Goal: Information Seeking & Learning: Understand process/instructions

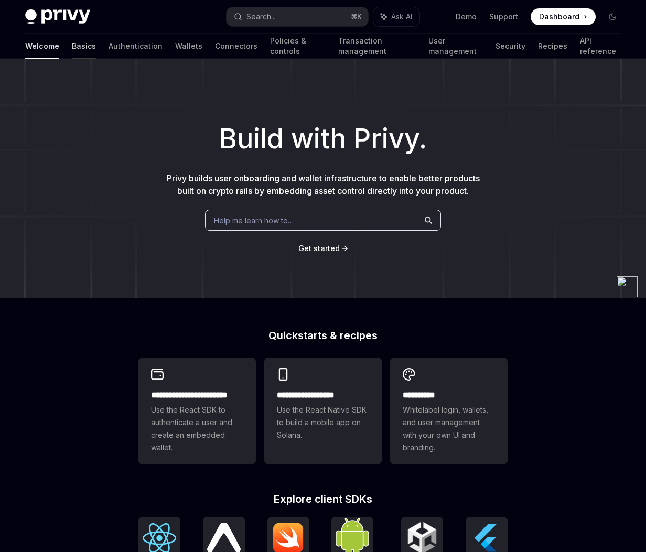
click at [72, 45] on link "Basics" at bounding box center [84, 46] width 24 height 25
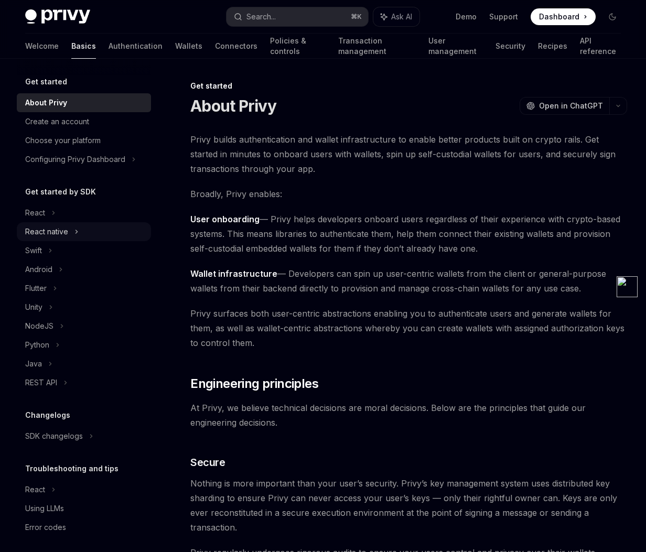
click at [64, 232] on div "React native" at bounding box center [46, 231] width 43 height 13
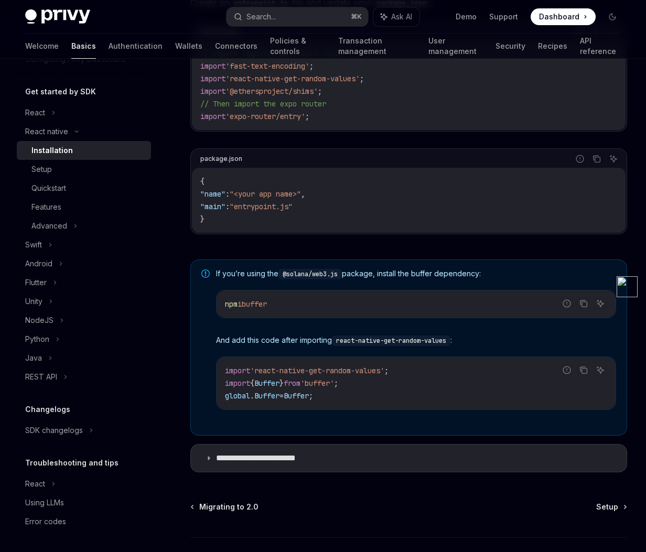
scroll to position [683, 0]
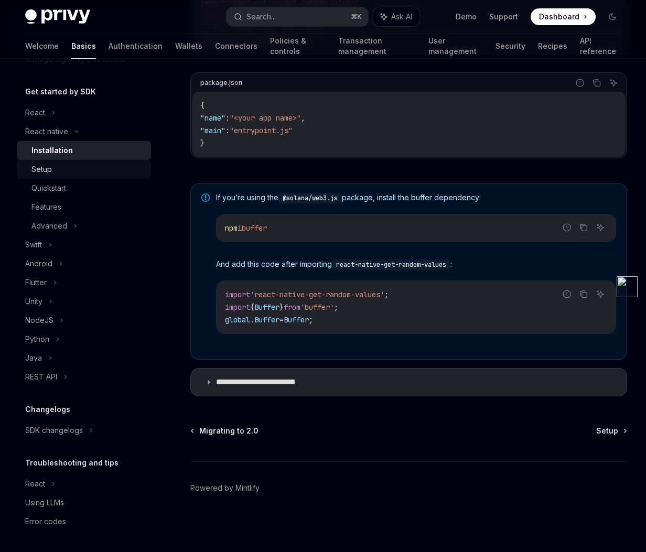
click at [48, 169] on div "Setup" at bounding box center [41, 169] width 20 height 13
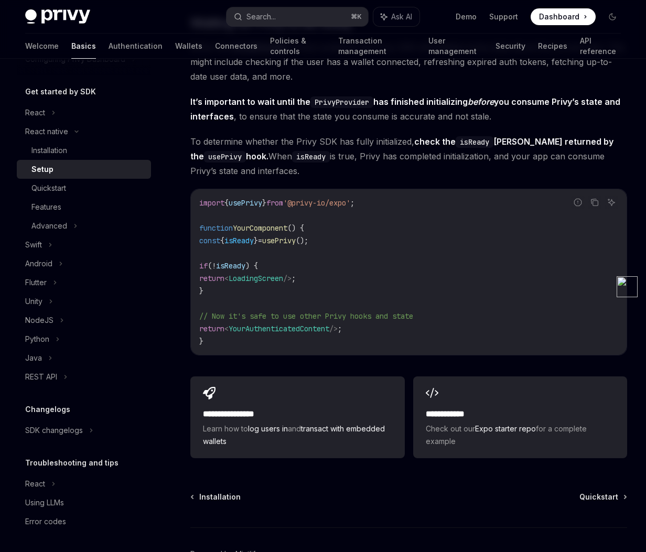
scroll to position [800, 0]
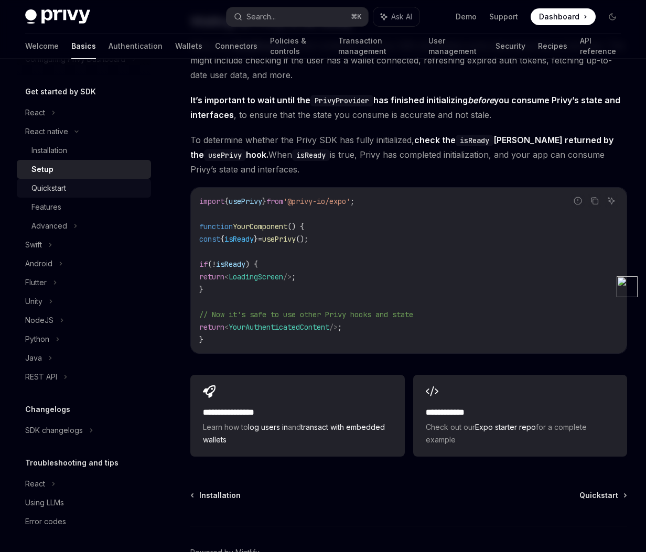
click at [63, 191] on div "Quickstart" at bounding box center [48, 188] width 35 height 13
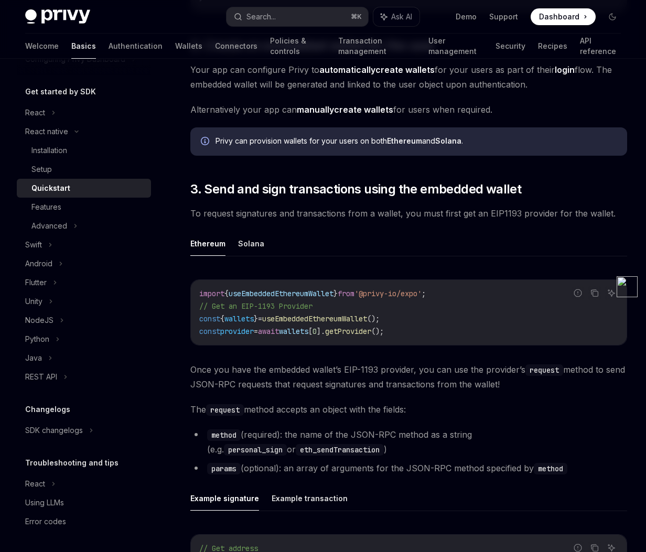
scroll to position [1025, 0]
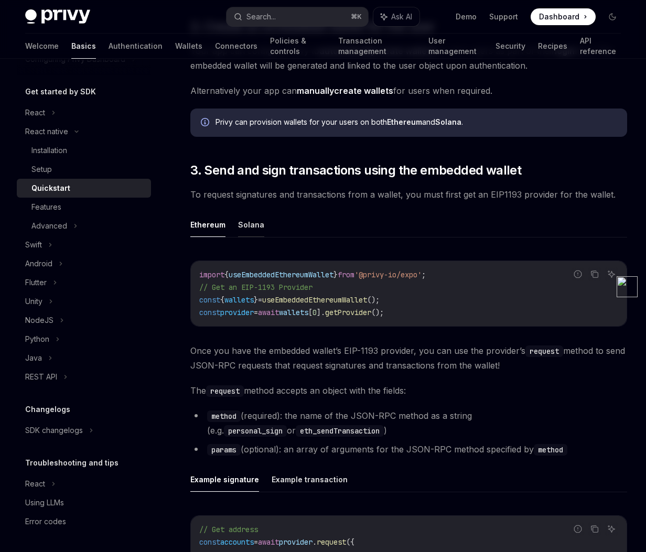
click at [248, 223] on button "Solana" at bounding box center [251, 224] width 26 height 25
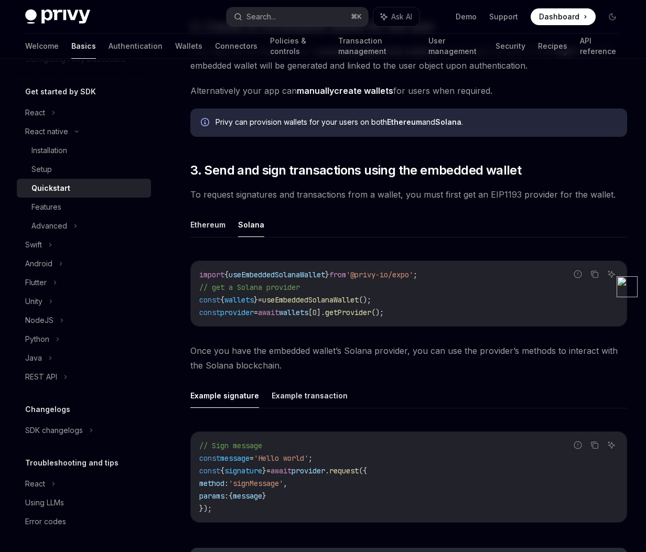
click at [250, 303] on span "wallets" at bounding box center [238, 299] width 29 height 9
click at [412, 304] on code "import { useEmbeddedSolanaWallet } from '@privy-io/expo' ; // get a Solana prov…" at bounding box center [408, 293] width 419 height 50
click at [414, 313] on code "import { useEmbeddedSolanaWallet } from '@privy-io/expo' ; // get a Solana prov…" at bounding box center [408, 293] width 419 height 50
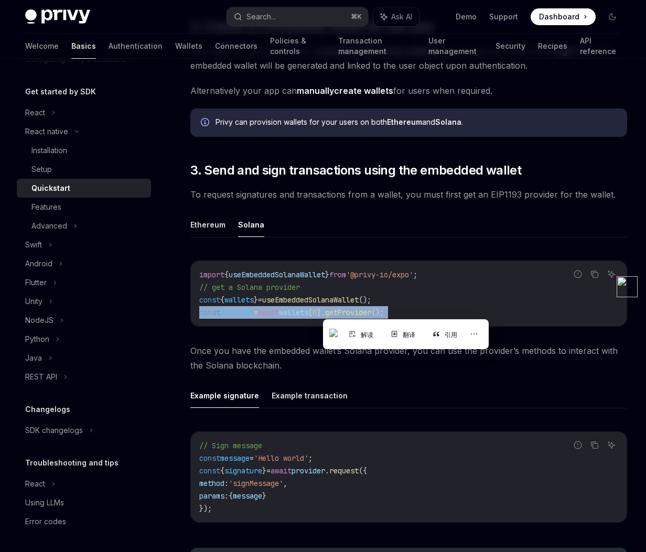
click at [414, 313] on code "import { useEmbeddedSolanaWallet } from '@privy-io/expo' ; // get a Solana prov…" at bounding box center [408, 293] width 419 height 50
click at [420, 308] on code "import { useEmbeddedSolanaWallet } from '@privy-io/expo' ; // get a Solana prov…" at bounding box center [408, 293] width 419 height 50
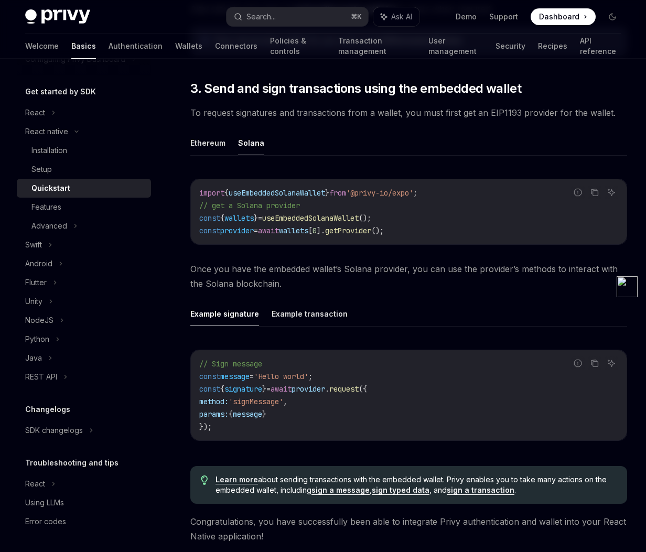
scroll to position [1108, 0]
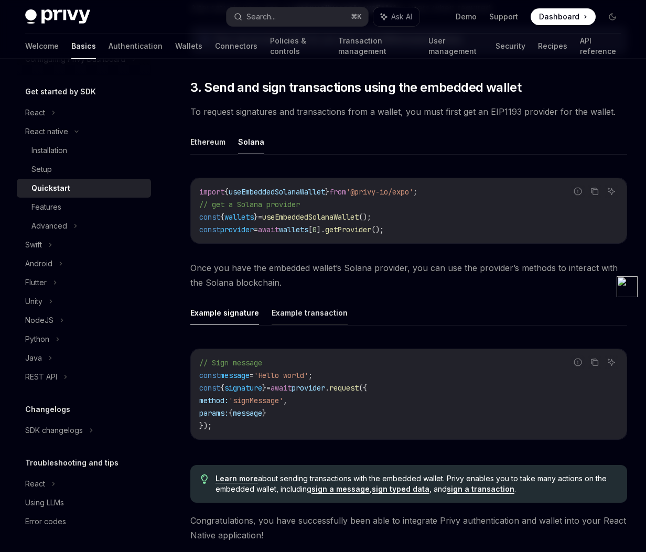
click at [325, 311] on button "Example transaction" at bounding box center [309, 312] width 76 height 25
type textarea "*"
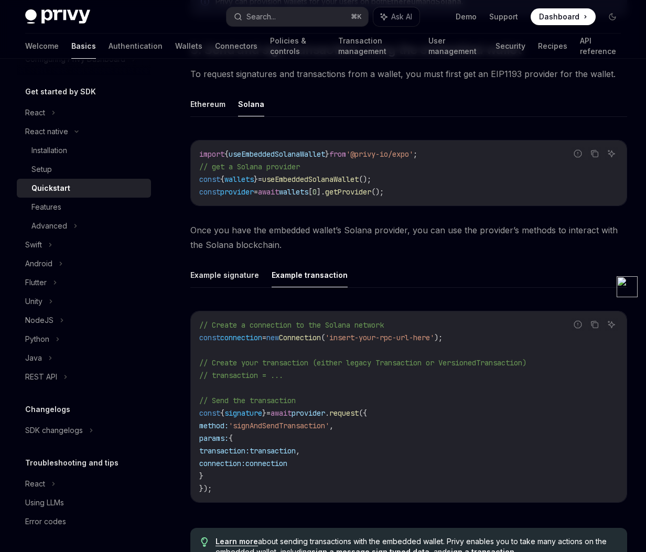
scroll to position [1144, 0]
